Goal: Task Accomplishment & Management: Manage account settings

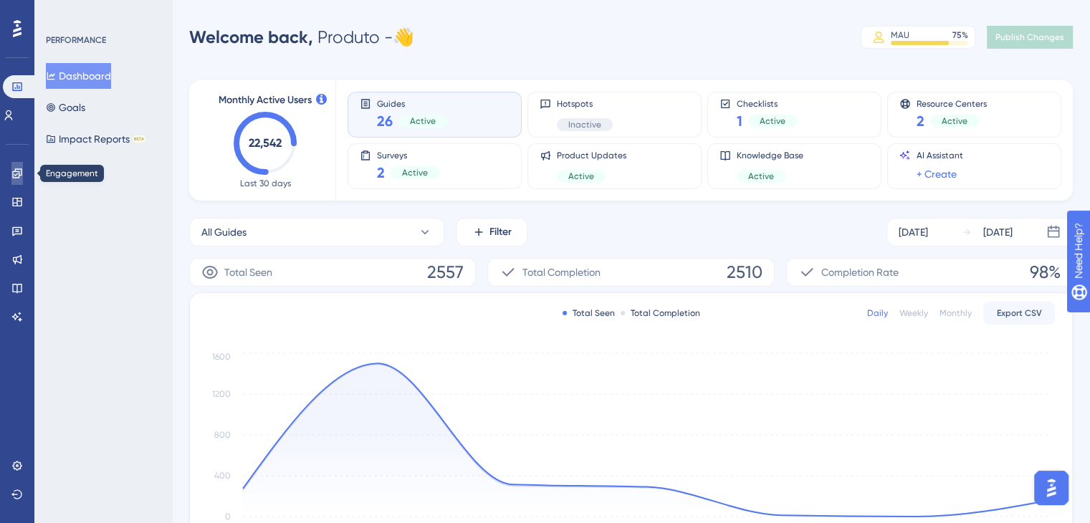
click at [19, 171] on icon at bounding box center [16, 172] width 9 height 9
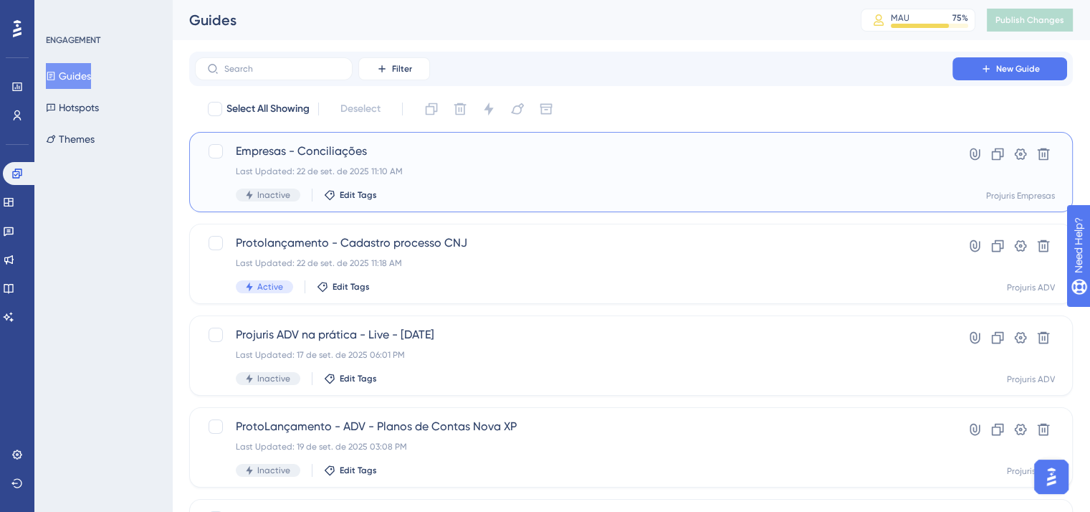
click at [403, 157] on span "Empresas - Conciliações" at bounding box center [574, 151] width 676 height 17
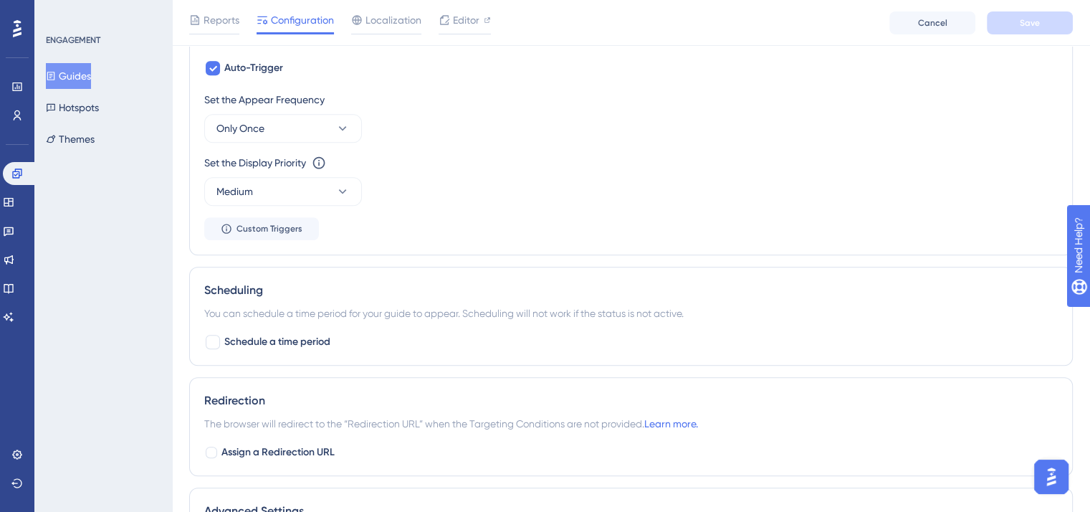
scroll to position [797, 0]
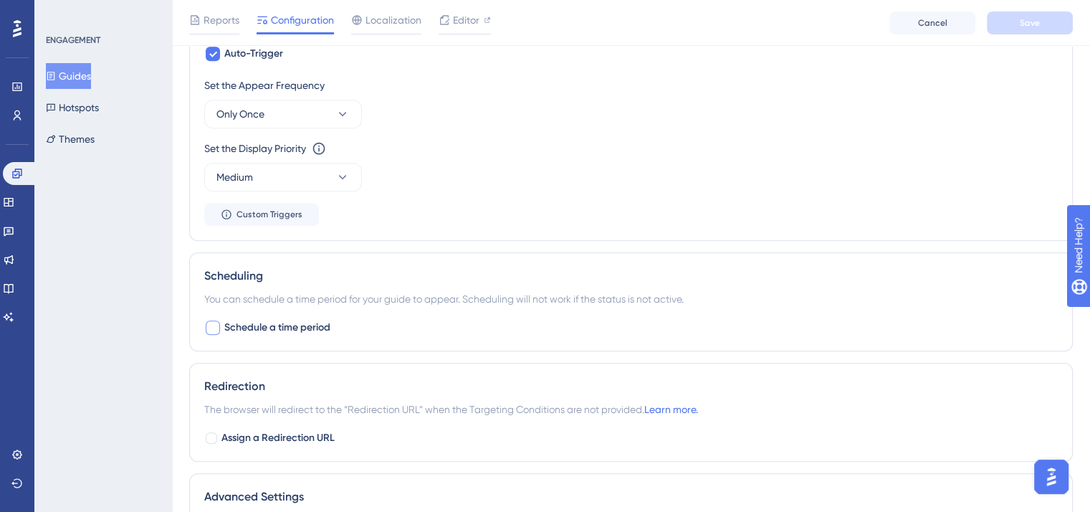
click at [216, 320] on div at bounding box center [213, 327] width 14 height 14
checkbox input "true"
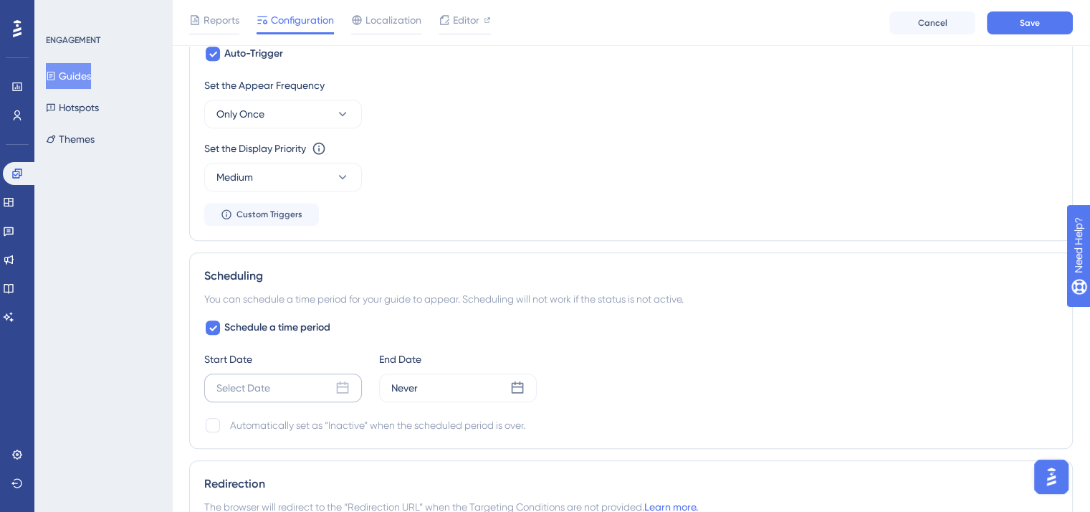
click at [341, 381] on icon at bounding box center [342, 387] width 14 height 14
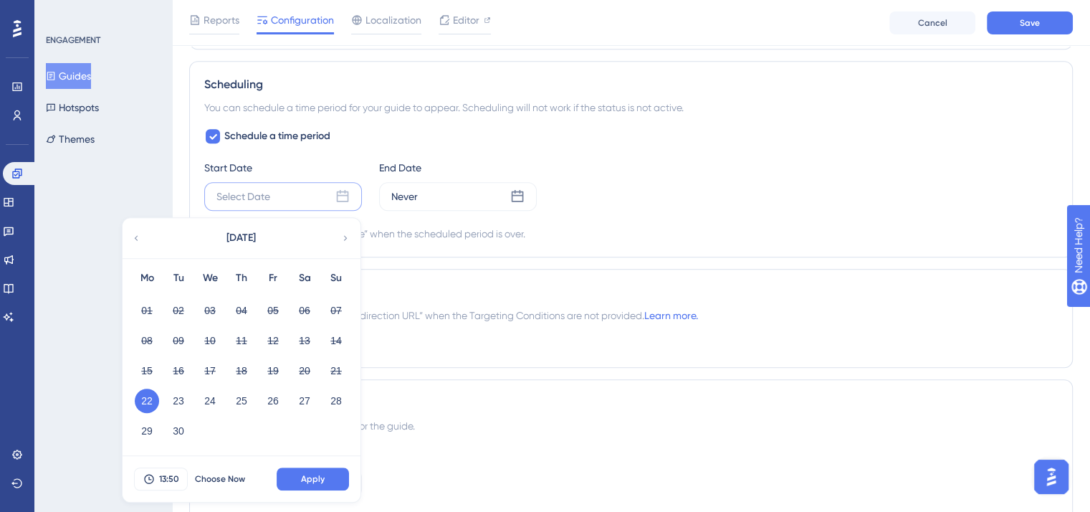
scroll to position [1012, 0]
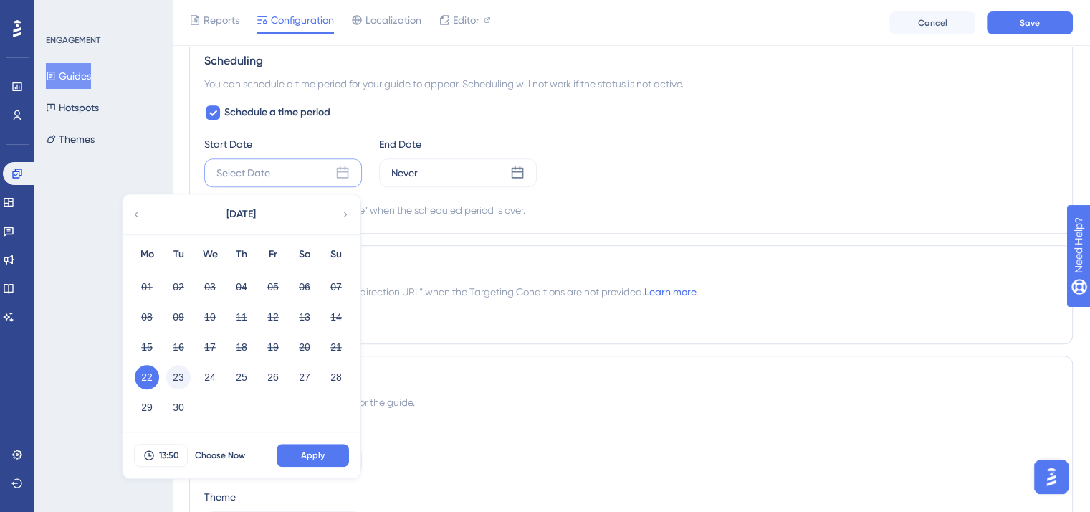
click at [180, 373] on button "23" at bounding box center [178, 377] width 24 height 24
click at [166, 449] on span "13:50" at bounding box center [169, 454] width 20 height 11
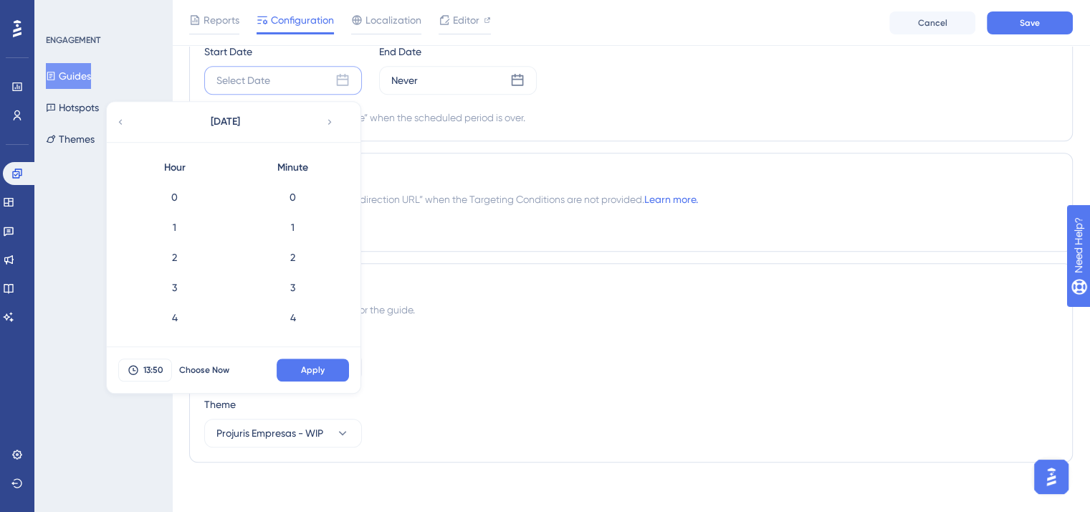
scroll to position [1442, 0]
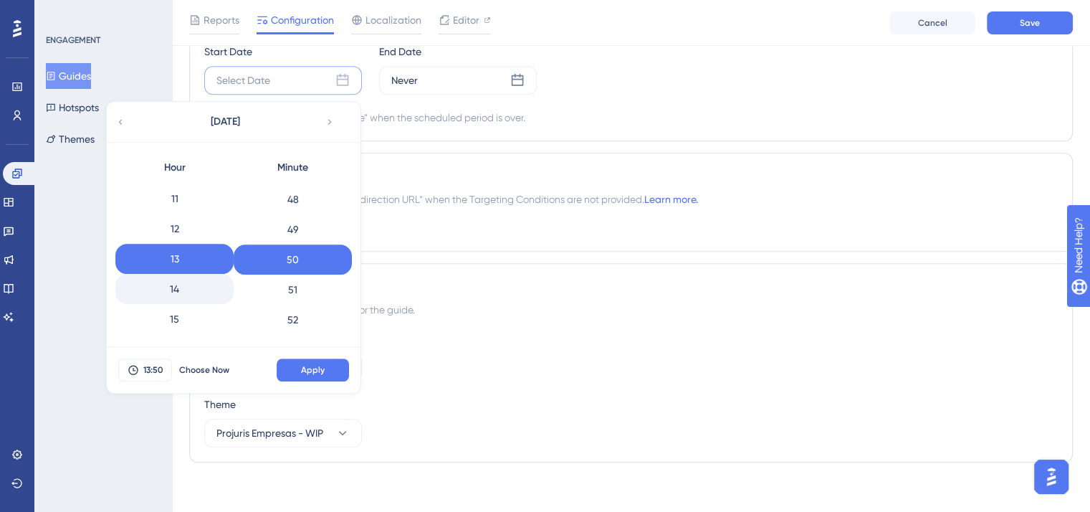
click at [177, 284] on div "14" at bounding box center [174, 289] width 118 height 30
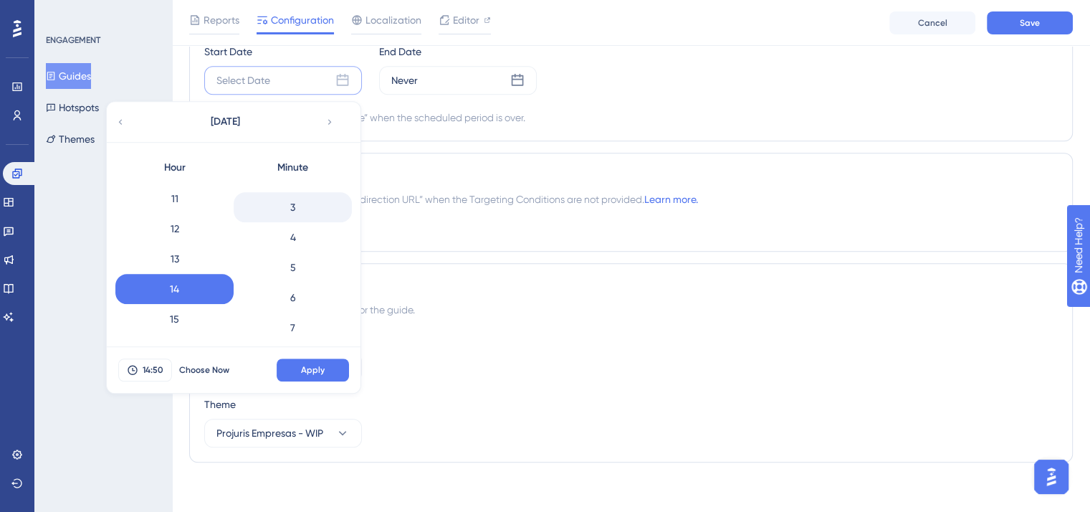
scroll to position [0, 0]
click at [307, 193] on div "0" at bounding box center [293, 197] width 118 height 30
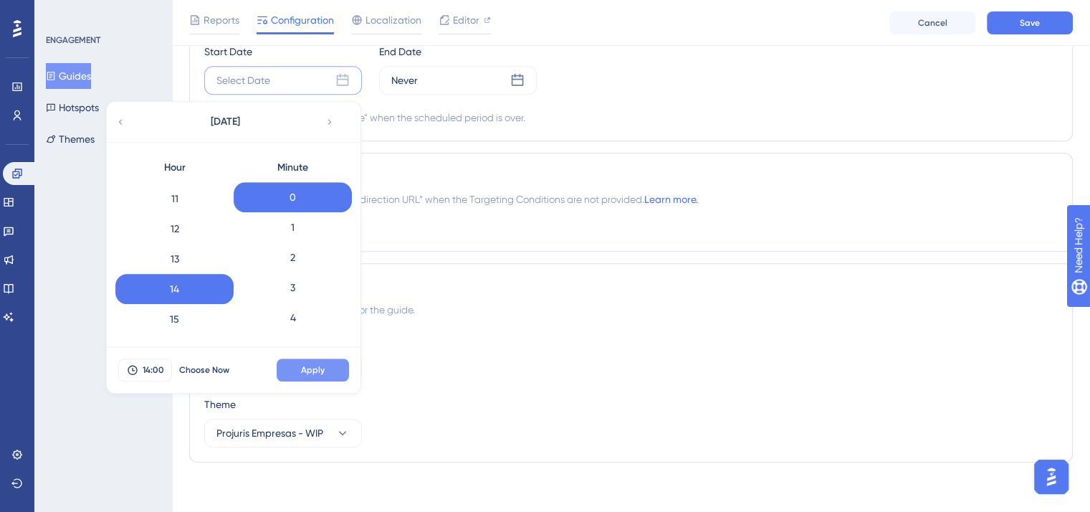
click at [328, 363] on button "Apply" at bounding box center [313, 369] width 72 height 23
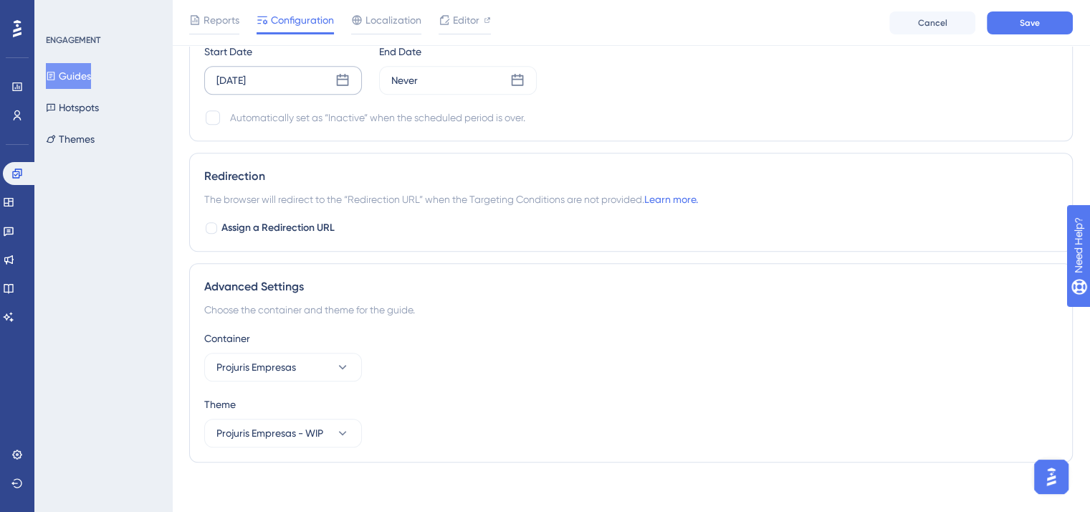
click at [342, 73] on icon at bounding box center [342, 80] width 14 height 14
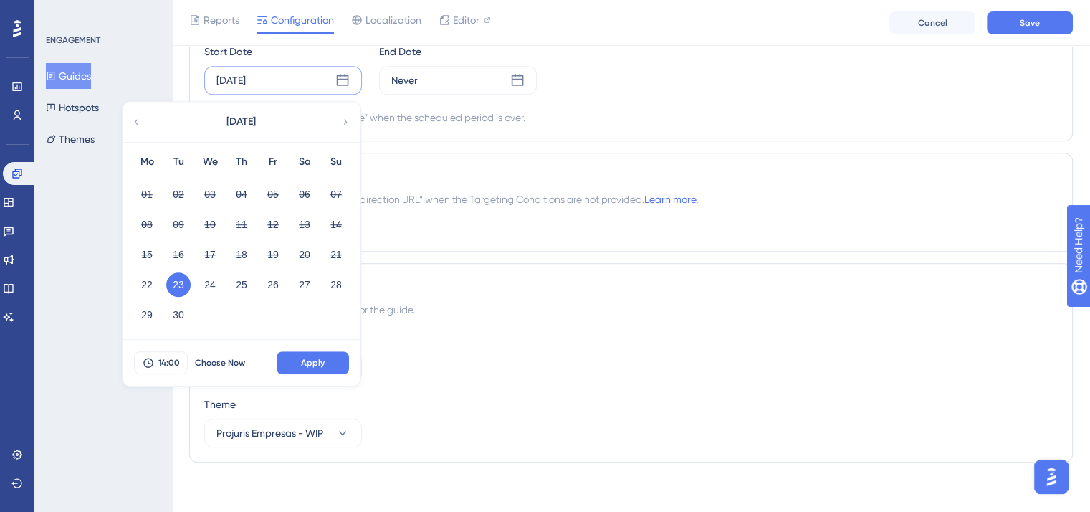
click at [212, 302] on div "29 30" at bounding box center [241, 313] width 221 height 30
click at [142, 279] on button "22" at bounding box center [147, 284] width 24 height 24
click at [323, 357] on span "Apply" at bounding box center [313, 362] width 24 height 11
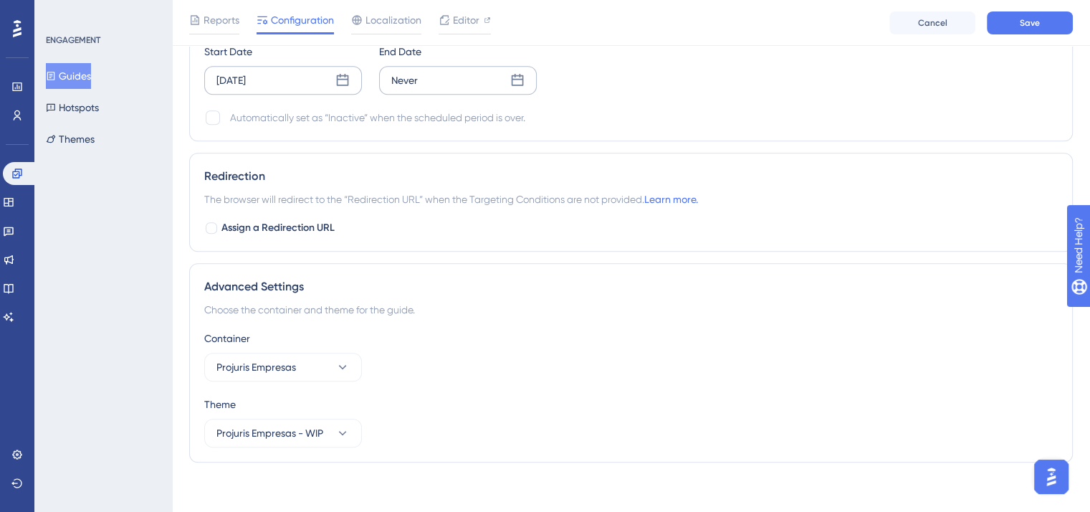
click at [523, 77] on icon at bounding box center [517, 80] width 14 height 14
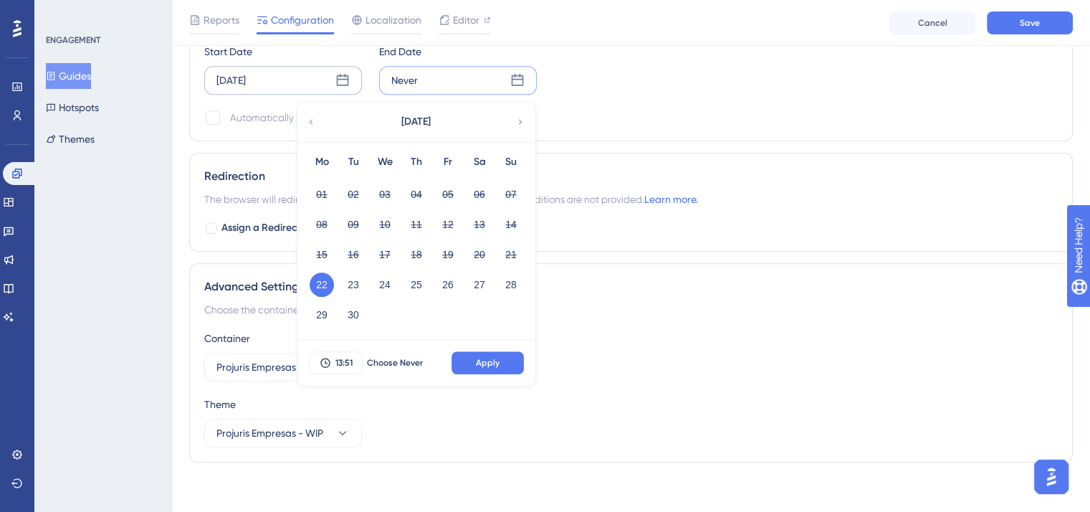
click at [513, 112] on div "[DATE]" at bounding box center [415, 122] width 236 height 40
click at [520, 120] on icon at bounding box center [520, 121] width 10 height 13
click at [479, 191] on button "04" at bounding box center [479, 194] width 24 height 24
click at [347, 358] on span "13:51" at bounding box center [343, 362] width 17 height 11
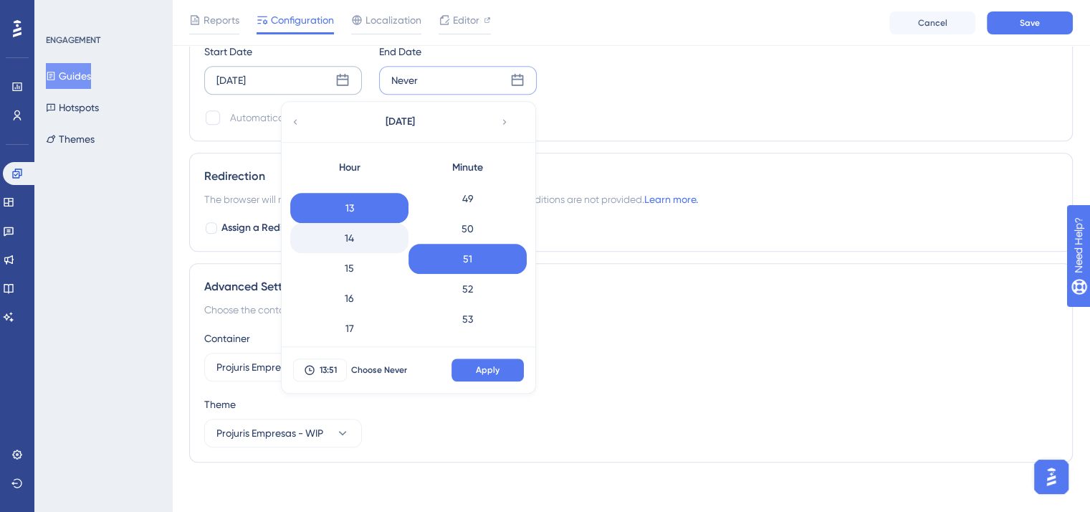
scroll to position [544, 0]
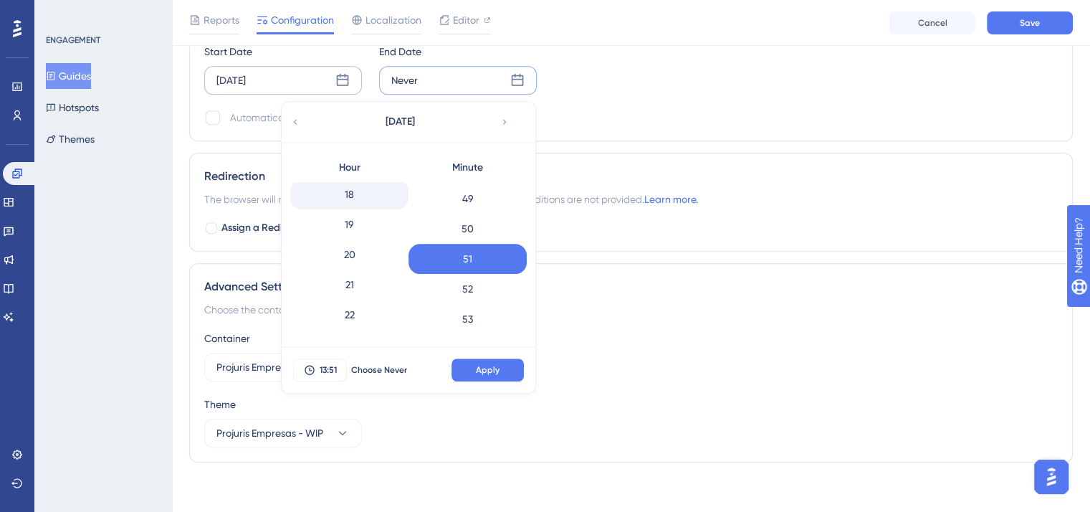
click at [360, 191] on div "18" at bounding box center [349, 194] width 118 height 30
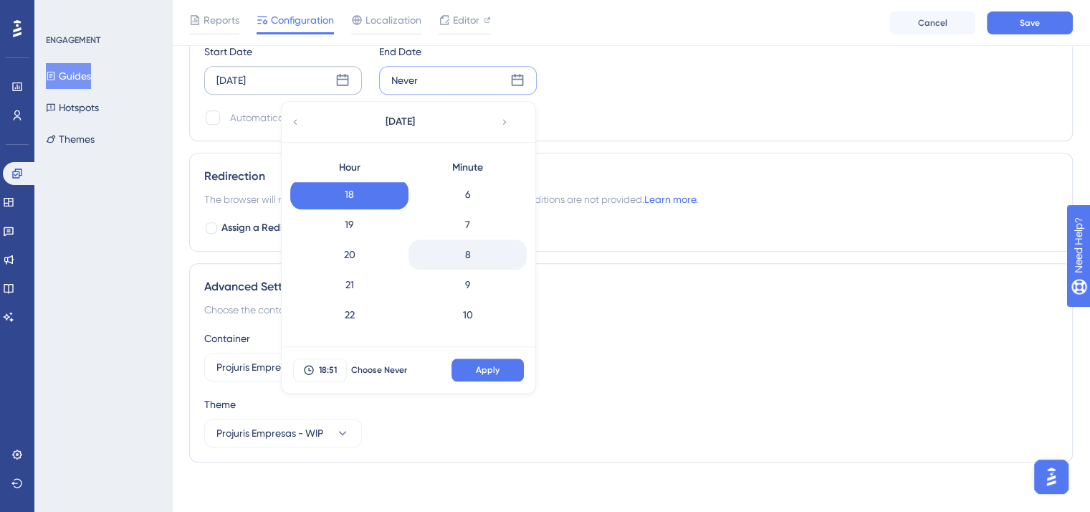
scroll to position [0, 0]
click at [466, 193] on div "0" at bounding box center [467, 197] width 118 height 30
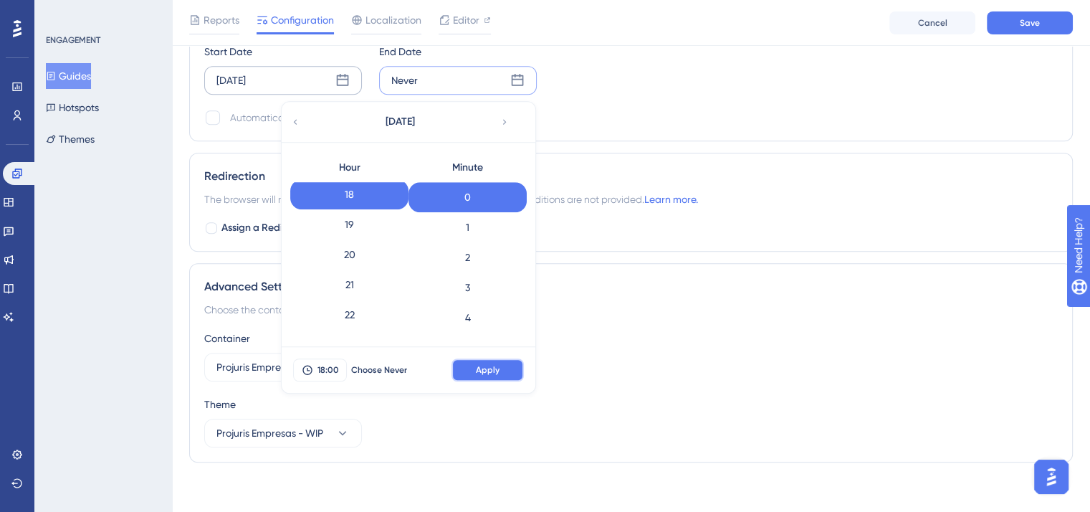
click at [507, 369] on button "Apply" at bounding box center [487, 369] width 72 height 23
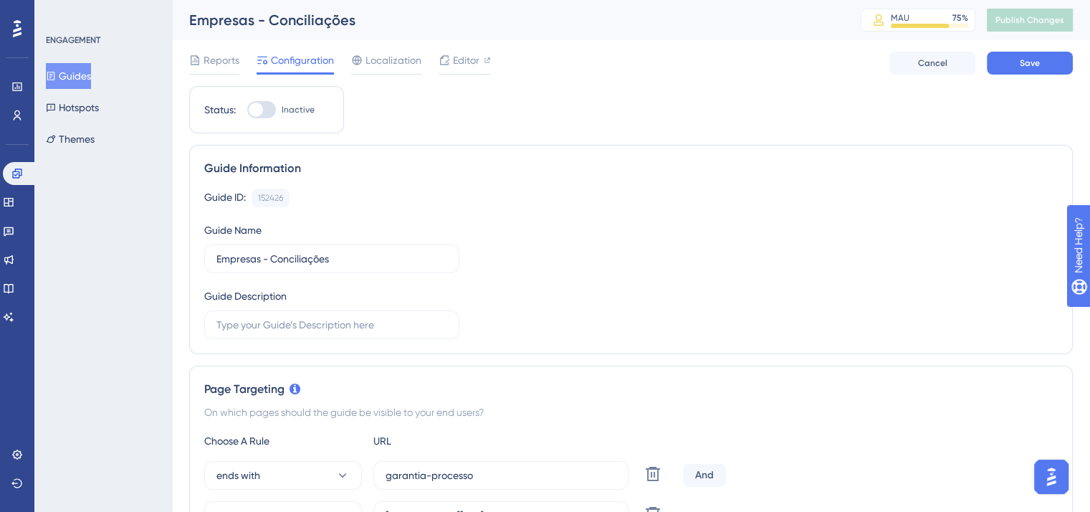
click at [265, 107] on div at bounding box center [261, 109] width 29 height 17
click at [247, 110] on input "Inactive" at bounding box center [246, 110] width 1 height 1
checkbox input "true"
click at [1009, 66] on button "Save" at bounding box center [1030, 63] width 86 height 23
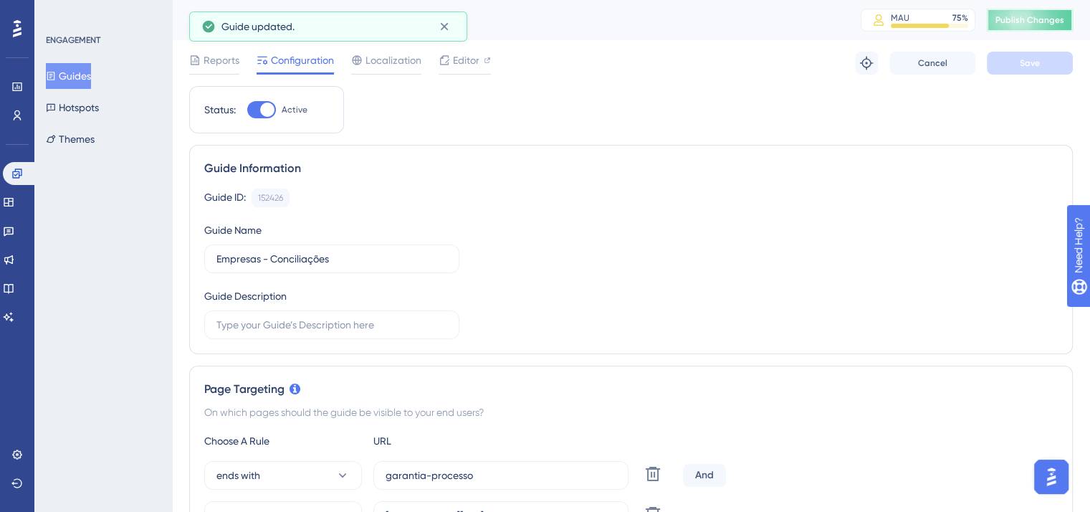
click at [1051, 21] on span "Publish Changes" at bounding box center [1029, 19] width 69 height 11
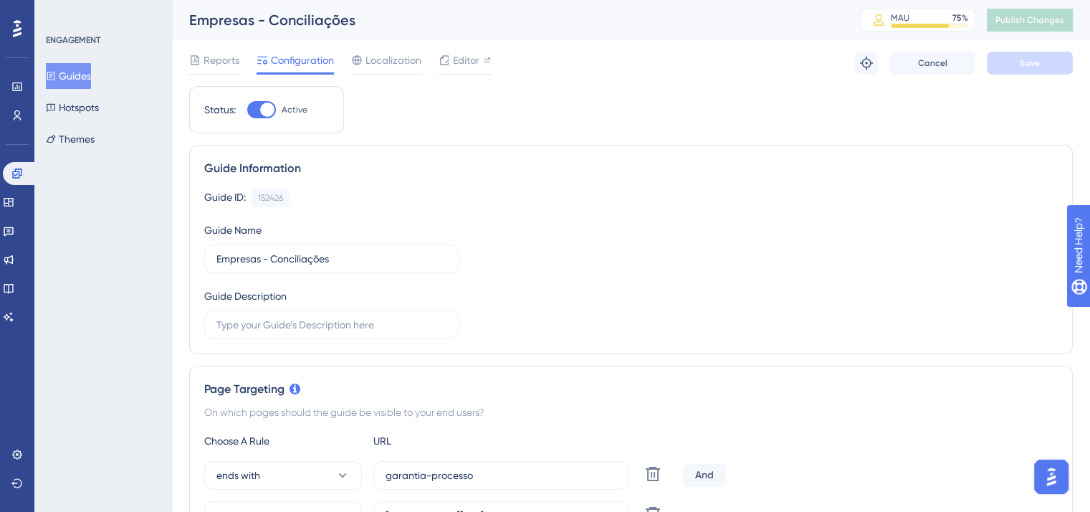
drag, startPoint x: 92, startPoint y: 80, endPoint x: 321, endPoint y: 78, distance: 228.5
click at [91, 80] on button "Guides" at bounding box center [68, 76] width 45 height 26
